Goal: Task Accomplishment & Management: Complete application form

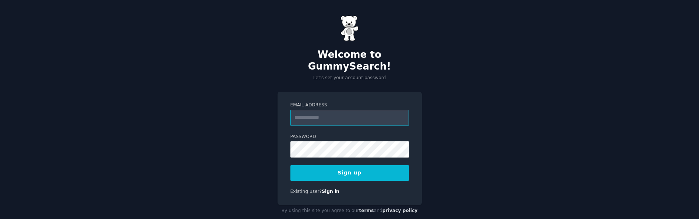
click at [302, 110] on input "Email Address" at bounding box center [349, 118] width 119 height 16
click at [301, 110] on input "Email Address" at bounding box center [349, 118] width 119 height 16
type input "**********"
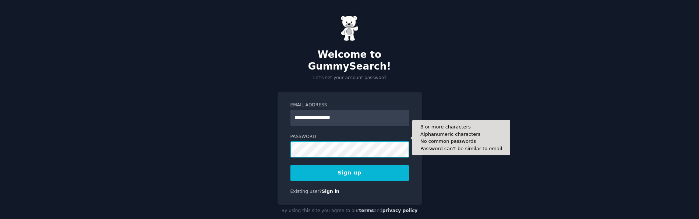
click at [247, 141] on div "**********" at bounding box center [349, 116] width 699 height 232
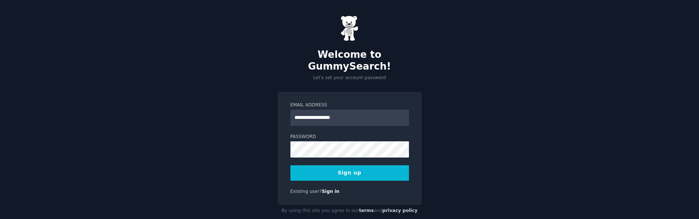
click at [338, 165] on button "Sign up" at bounding box center [349, 172] width 119 height 15
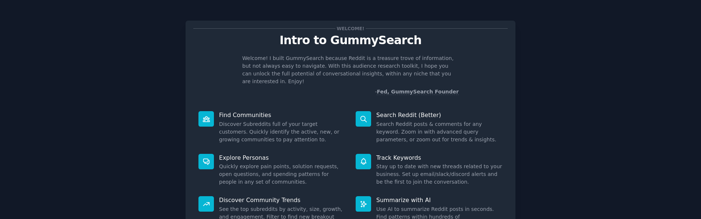
scroll to position [37, 0]
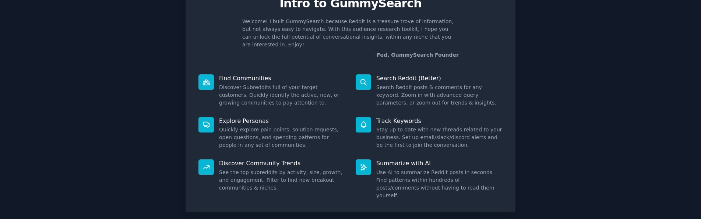
click at [203, 78] on icon at bounding box center [206, 82] width 8 height 8
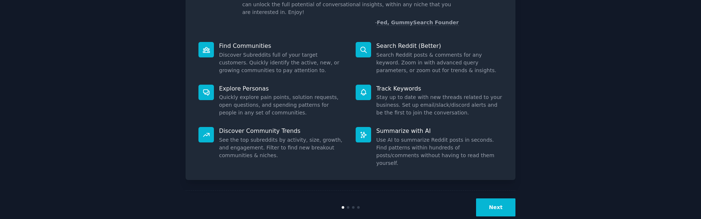
click at [486, 198] on button "Next" at bounding box center [495, 207] width 39 height 18
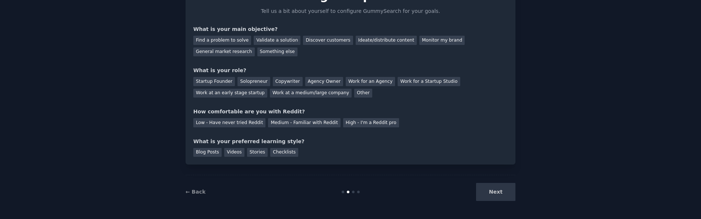
click at [487, 189] on div "Next" at bounding box center [460, 192] width 110 height 18
click at [487, 191] on div "Next" at bounding box center [460, 192] width 110 height 18
click at [490, 192] on div "Next" at bounding box center [460, 192] width 110 height 18
click at [492, 195] on div "Next" at bounding box center [460, 192] width 110 height 18
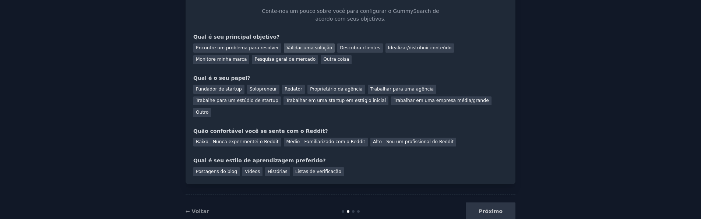
click at [298, 47] on font "Validar uma solução" at bounding box center [309, 47] width 46 height 5
click at [223, 92] on div "Fundador de startup" at bounding box center [218, 89] width 51 height 9
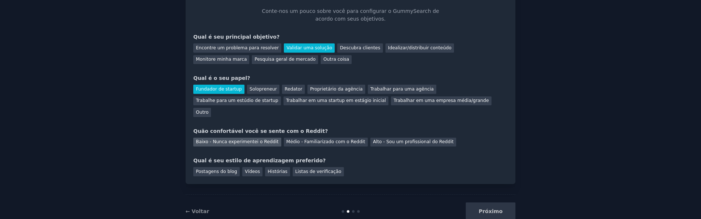
click at [259, 139] on font "Baixo - Nunca experimentei o Reddit" at bounding box center [237, 141] width 83 height 5
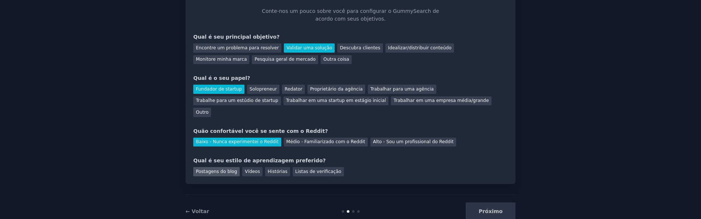
click at [214, 169] on font "Postagens do blog" at bounding box center [216, 171] width 41 height 5
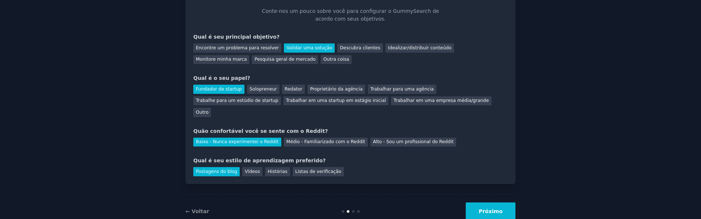
click at [484, 208] on font "Próximo" at bounding box center [491, 211] width 24 height 6
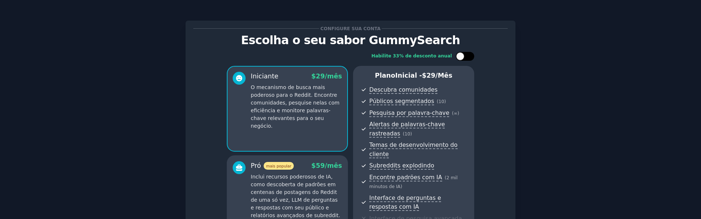
click at [468, 57] on div at bounding box center [469, 56] width 4 height 4
checkbox input "true"
